Goal: Navigation & Orientation: Find specific page/section

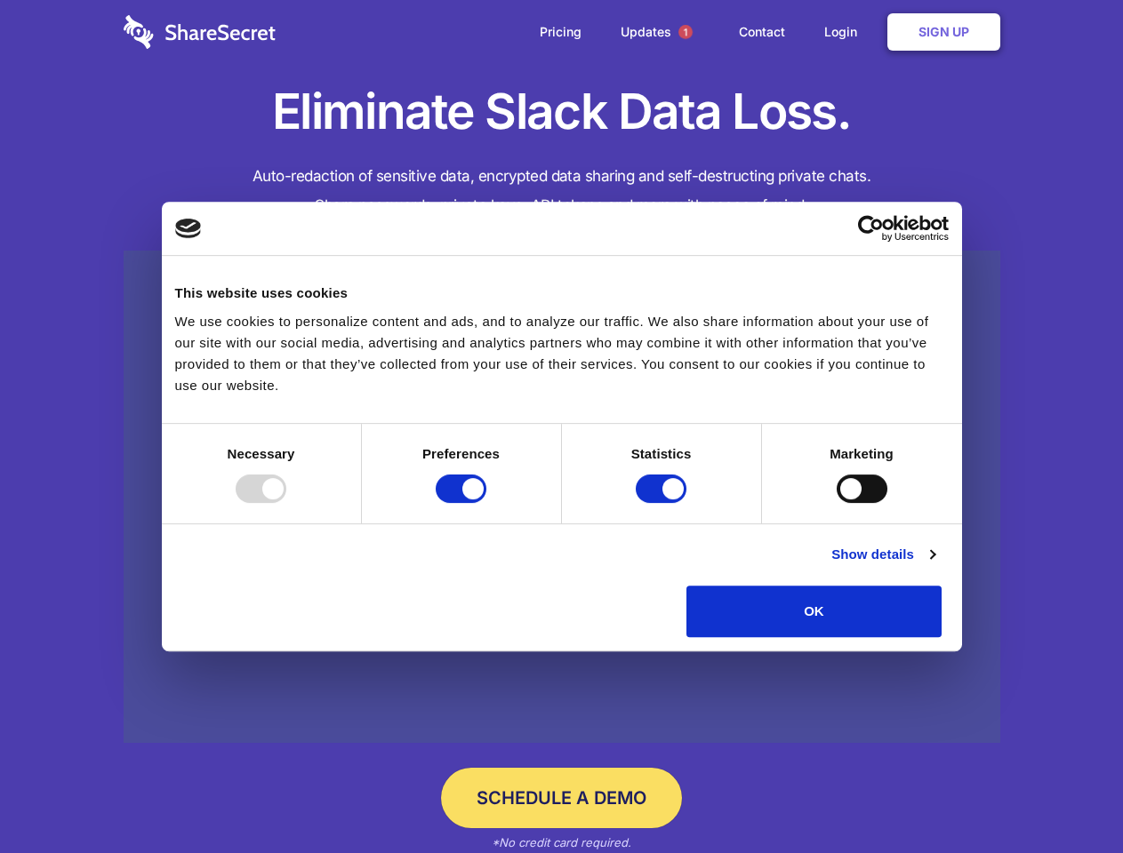
click at [286, 503] on div at bounding box center [261, 489] width 51 height 28
click at [486, 503] on input "Preferences" at bounding box center [461, 489] width 51 height 28
checkbox input "false"
click at [663, 503] on input "Statistics" at bounding box center [661, 489] width 51 height 28
checkbox input "false"
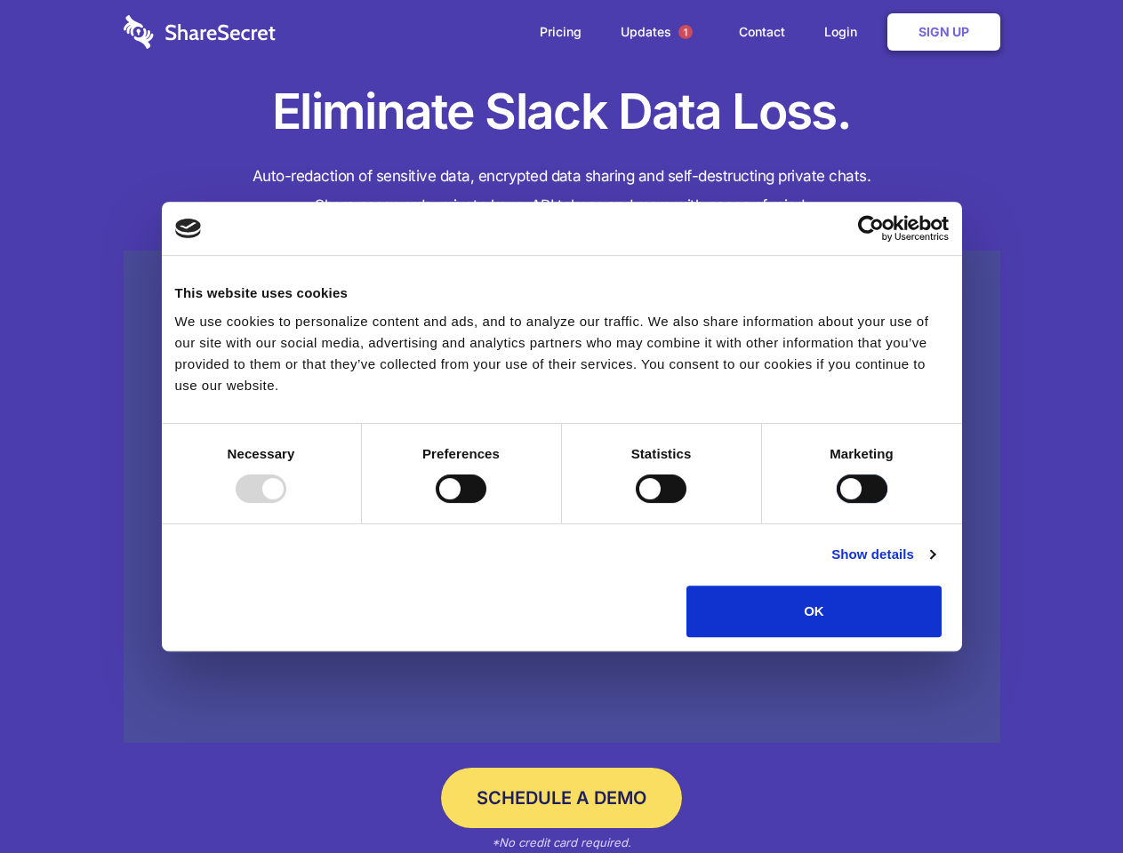
click at [836, 503] on input "Marketing" at bounding box center [861, 489] width 51 height 28
checkbox input "true"
click at [934, 565] on link "Show details" at bounding box center [882, 554] width 103 height 21
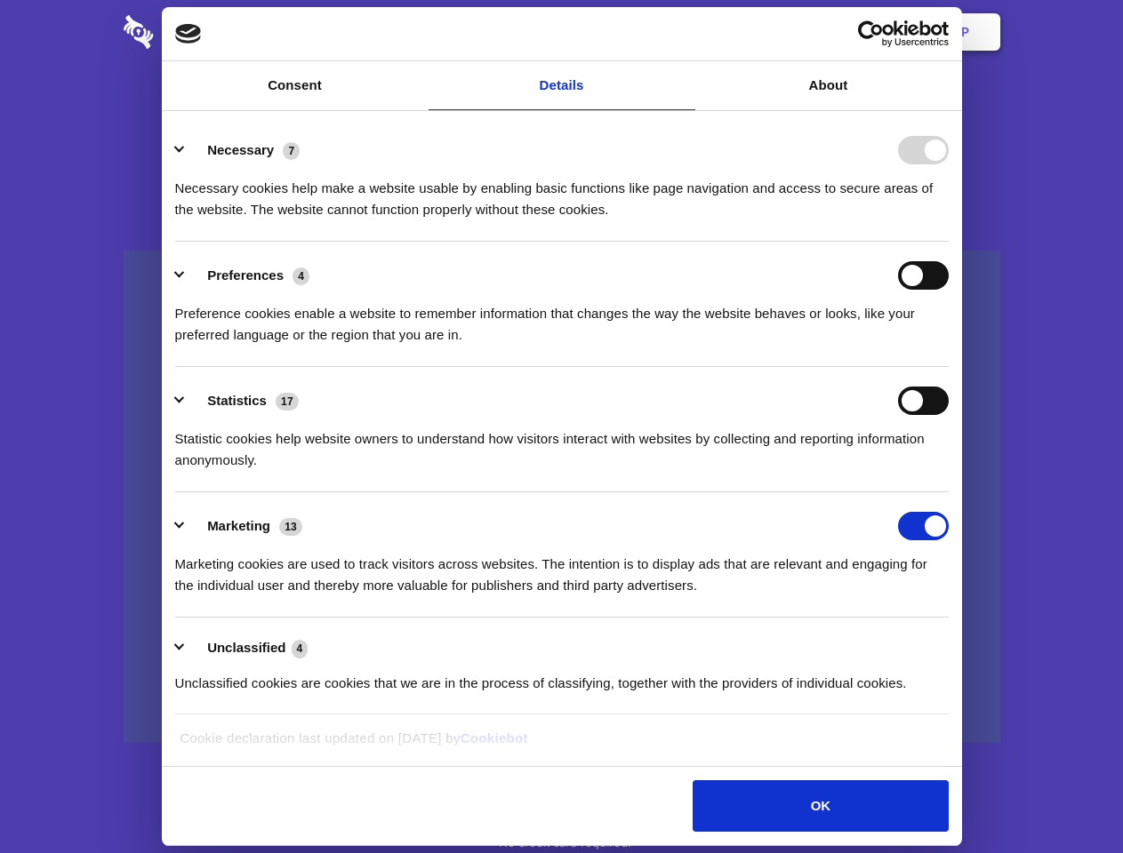
click at [948, 242] on li "Necessary 7 Necessary cookies help make a website usable by enabling basic func…" at bounding box center [561, 178] width 773 height 125
click at [684, 32] on span "1" at bounding box center [685, 32] width 14 height 14
